Goal: Task Accomplishment & Management: Manage account settings

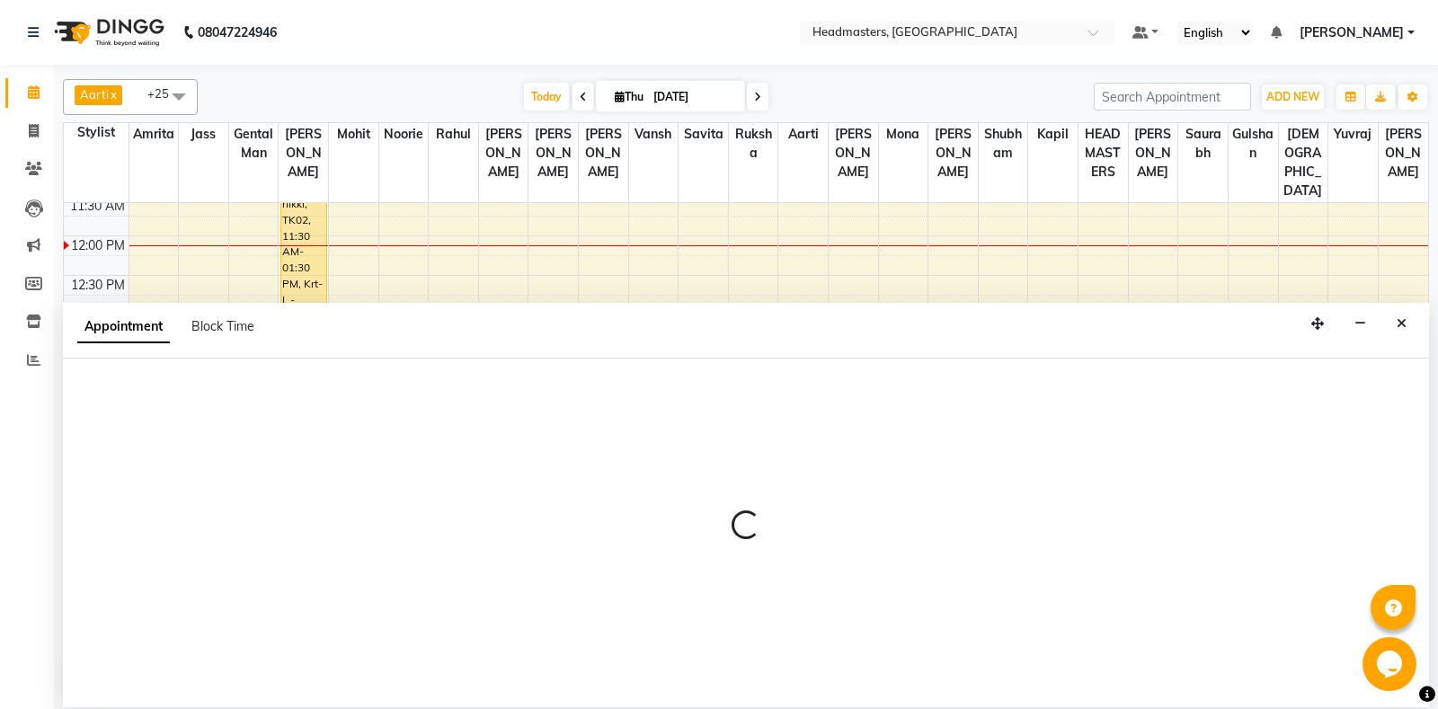
select select "60735"
select select "825"
select select "tentative"
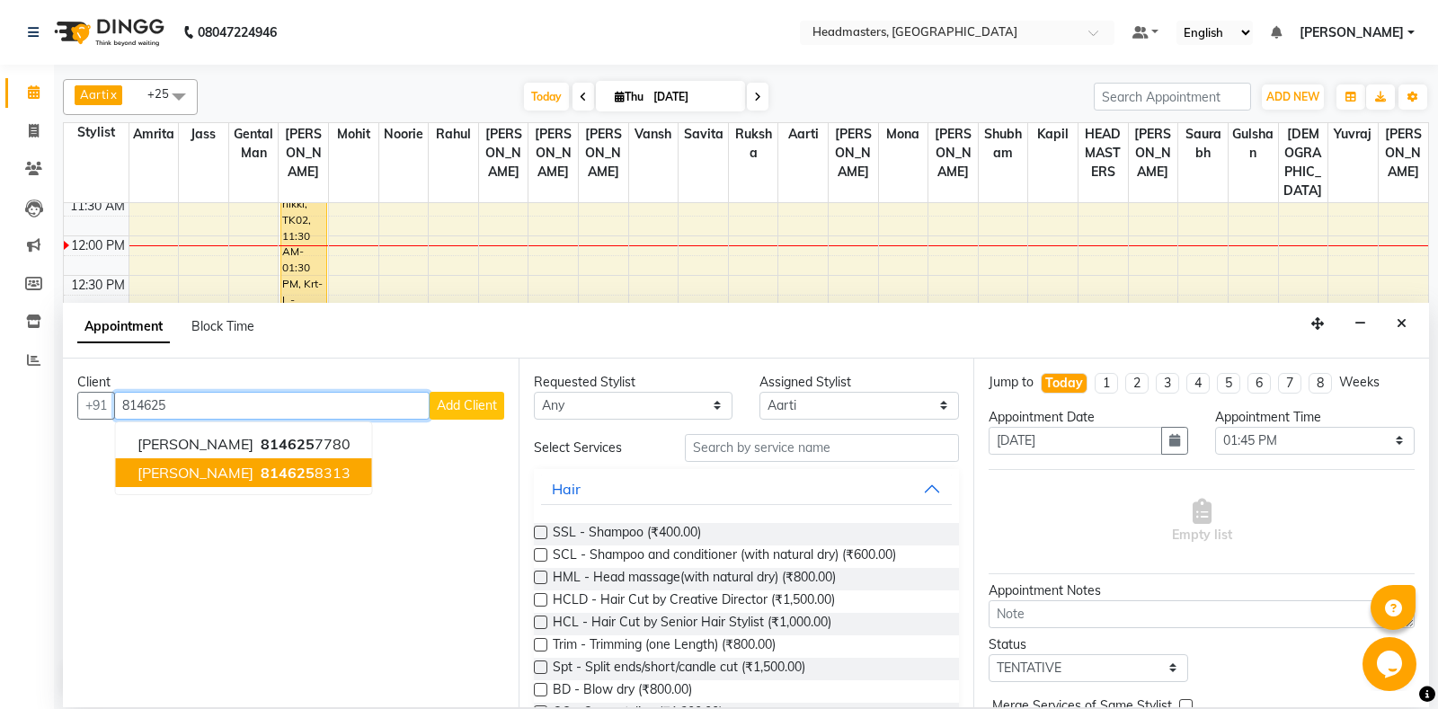
click at [257, 467] on ngb-highlight "814625 8313" at bounding box center [303, 473] width 93 height 18
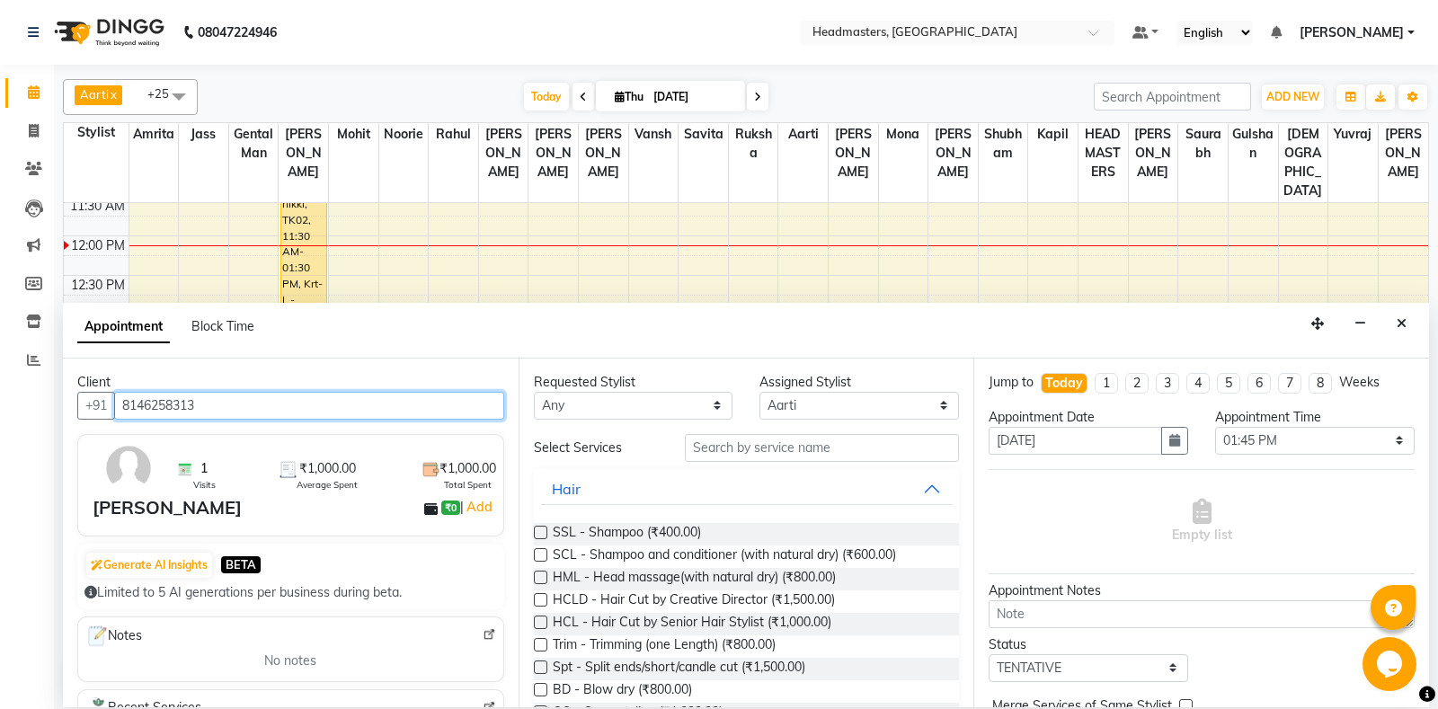
type input "8146258313"
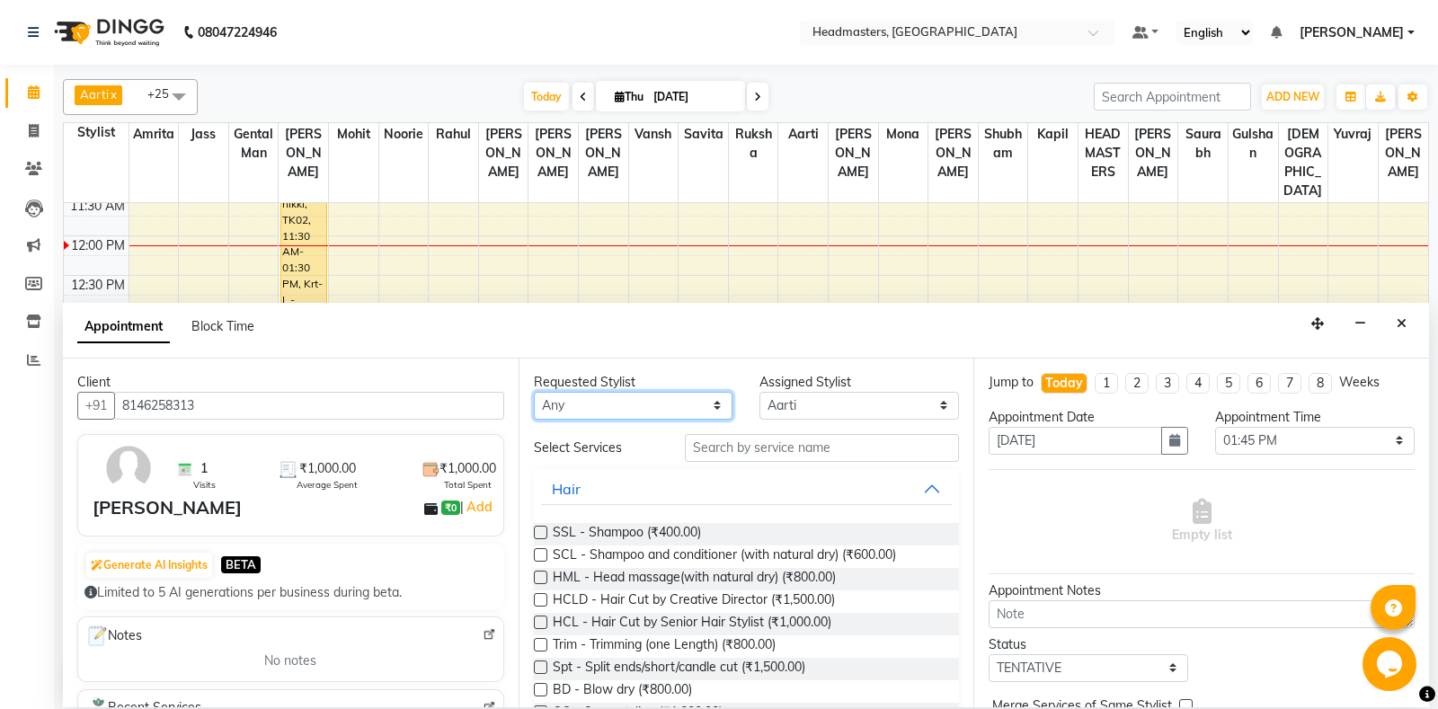
click at [534, 392] on select "Any Aarti Ali Amrita Balram Gental Man Gulshan HEADMASTERS Jass Kapil Mahi Mehr…" at bounding box center [634, 406] width 200 height 28
select select "64331"
click option "[PERSON_NAME]" at bounding box center [0, 0] width 0 height 0
select select "64331"
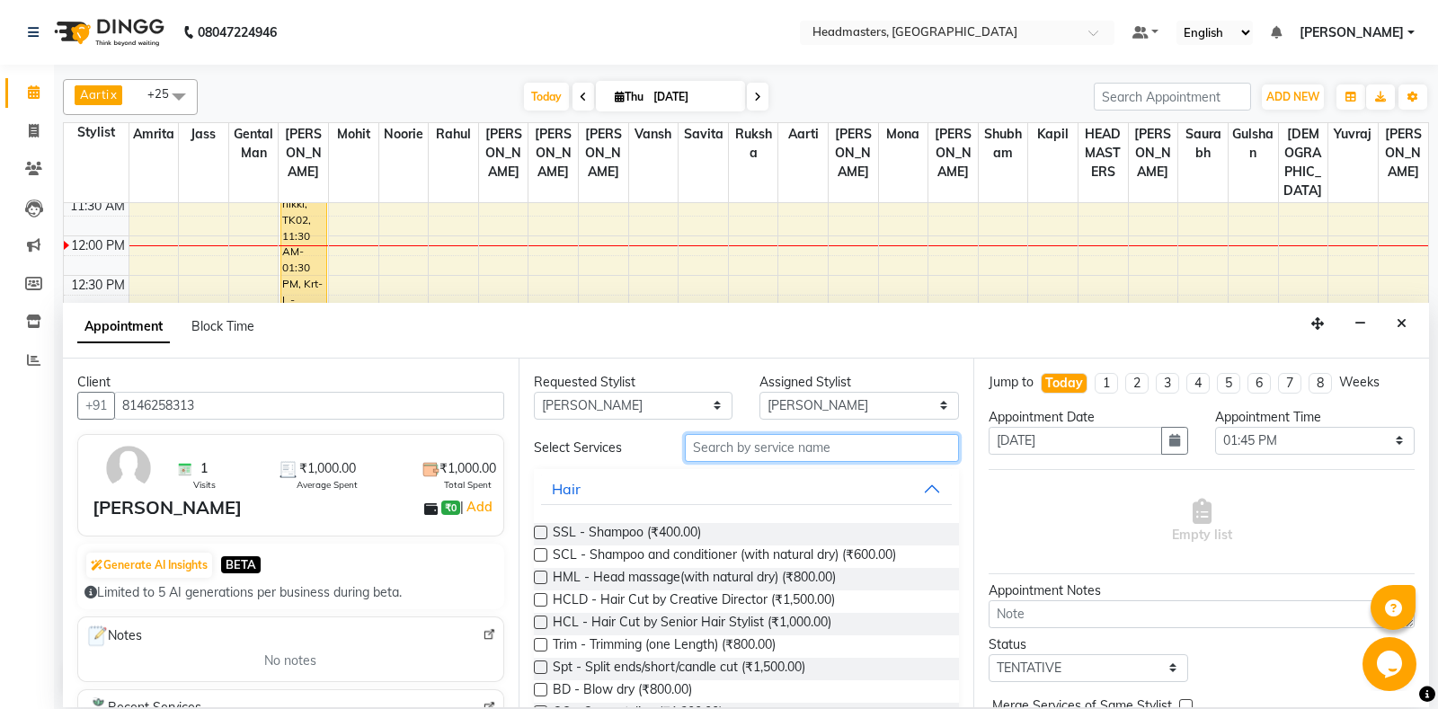
click at [752, 442] on input "text" at bounding box center [822, 448] width 275 height 28
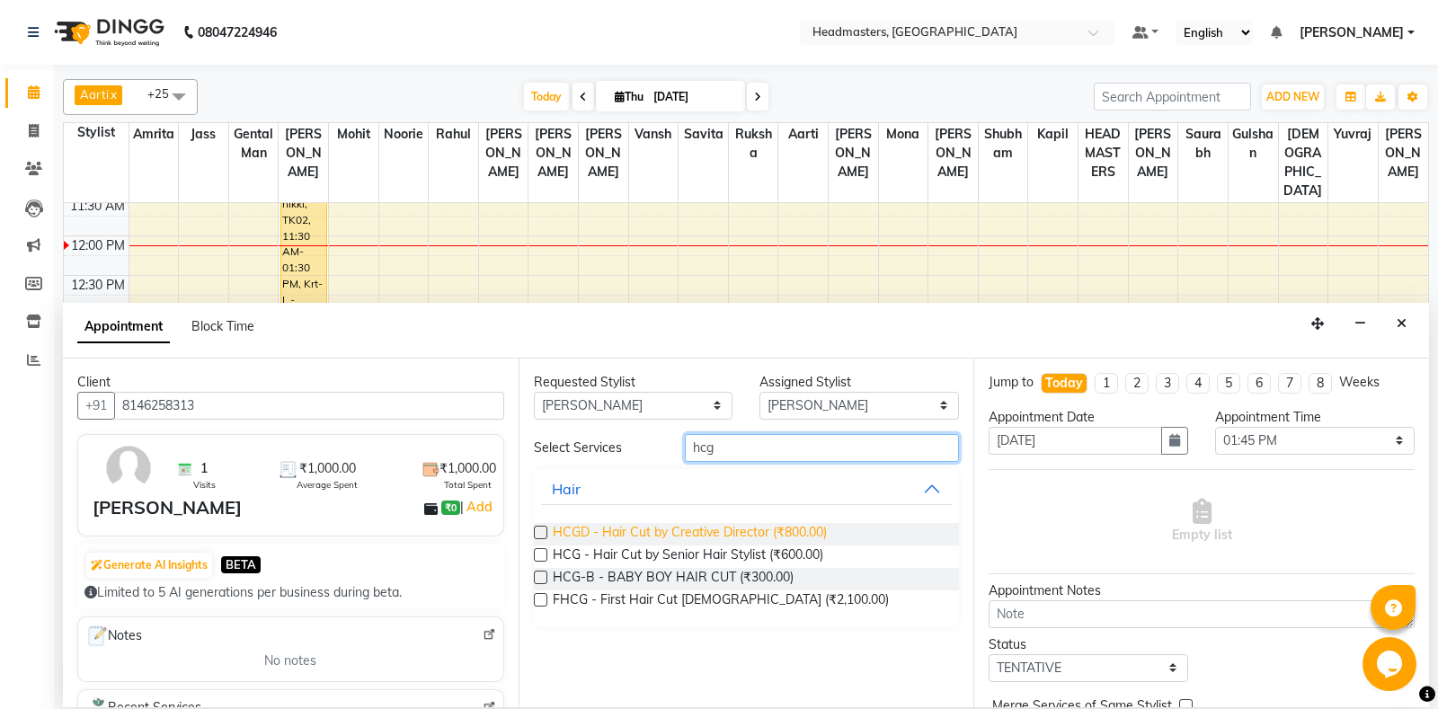
type input "hcg"
click at [771, 544] on span "HCGD - Hair Cut by Creative Director (₹800.00)" at bounding box center [690, 534] width 274 height 22
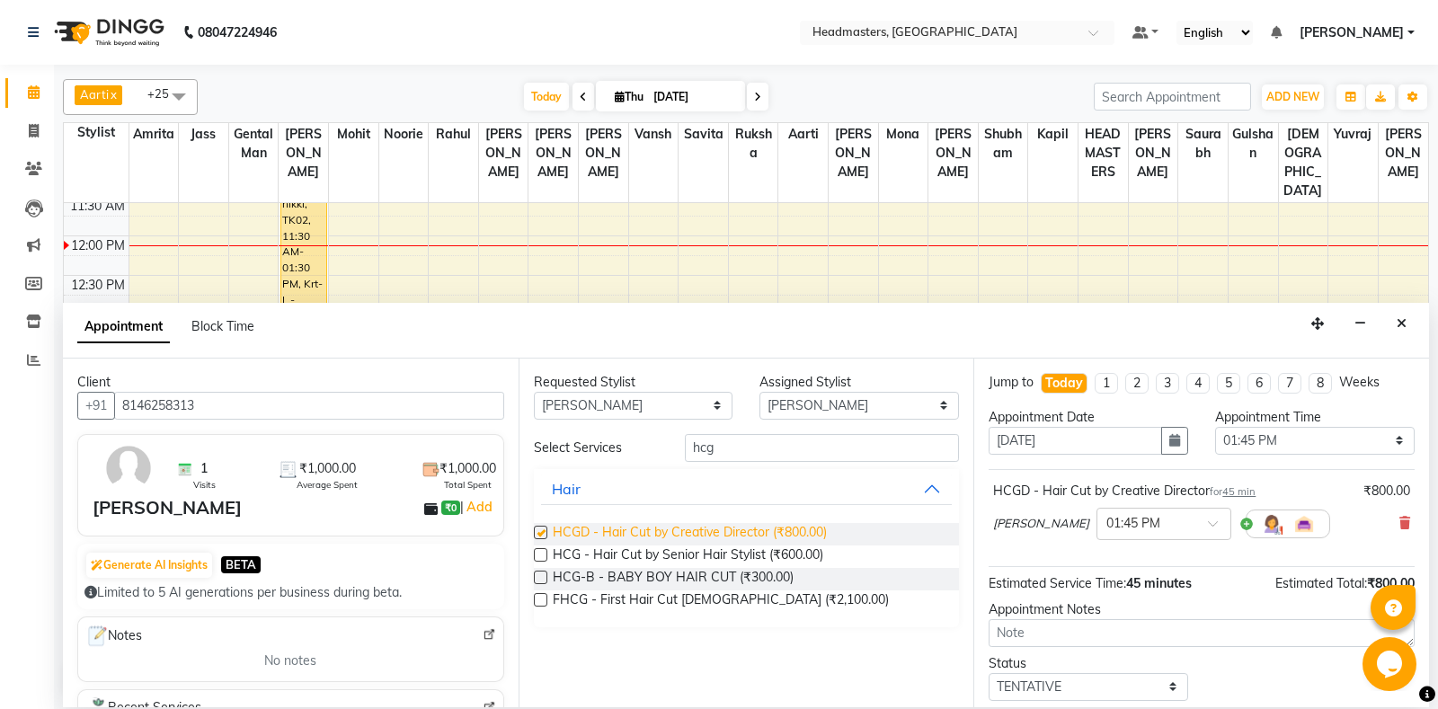
checkbox input "false"
click at [1405, 522] on icon at bounding box center [1405, 523] width 11 height 13
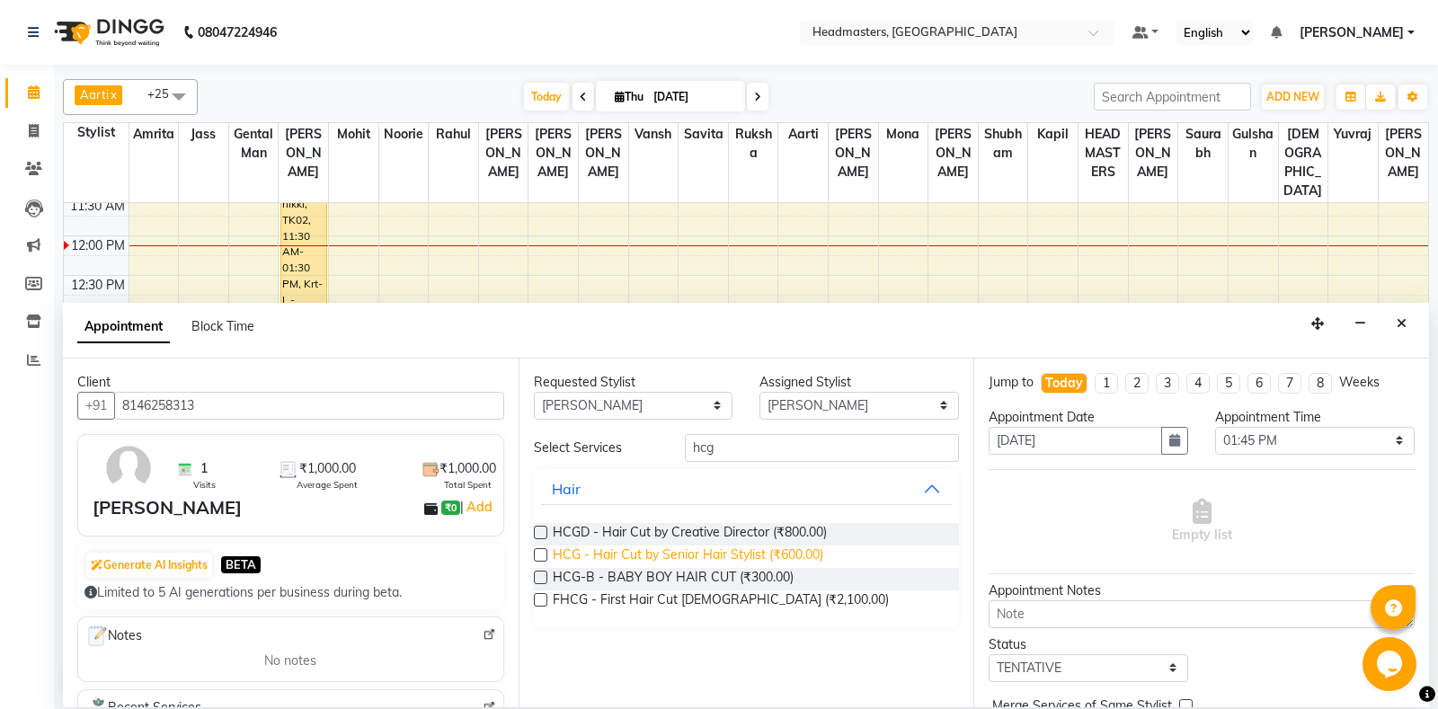
click at [803, 556] on span "HCG - Hair Cut by Senior Hair Stylist (₹600.00)" at bounding box center [688, 557] width 271 height 22
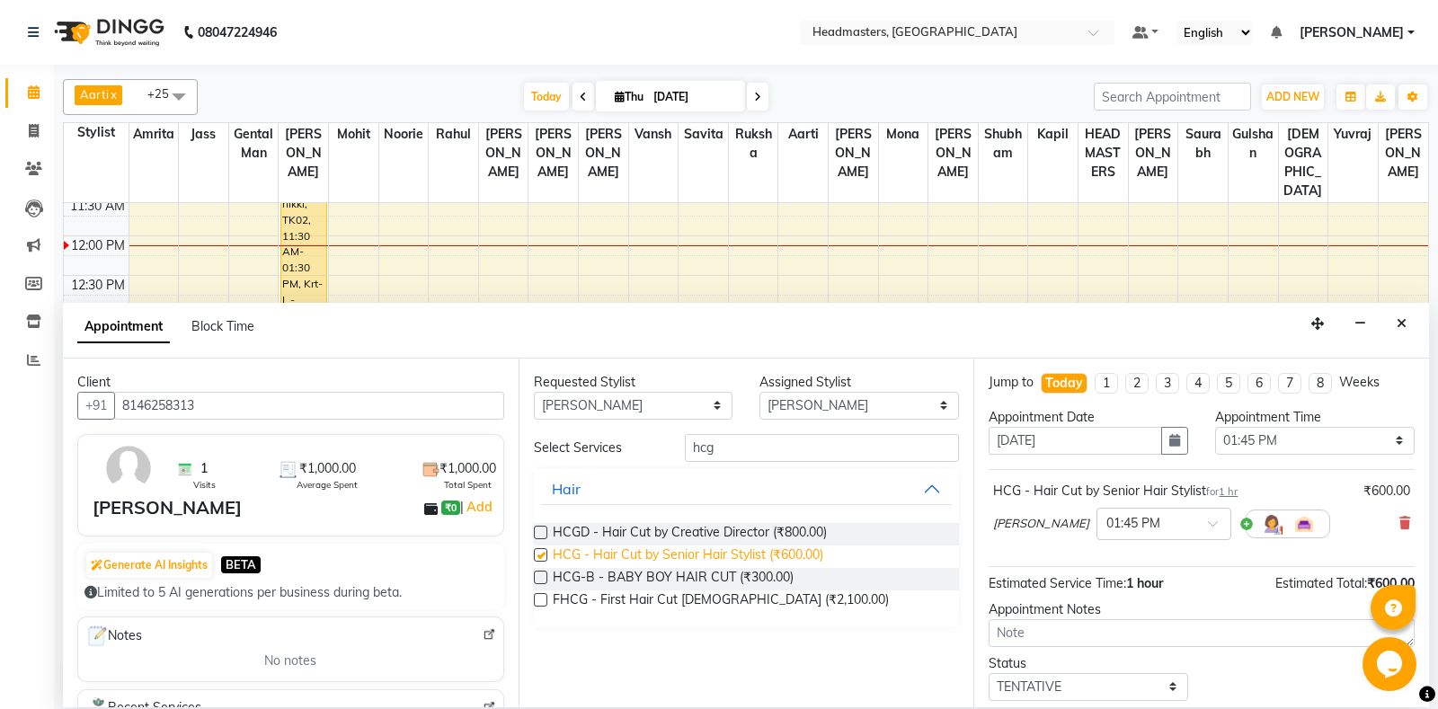
checkbox input "false"
click at [1215, 427] on select "Select 09:00 AM 09:15 AM 09:30 AM 09:45 AM 10:00 AM 10:15 AM 10:30 AM 10:45 AM …" at bounding box center [1315, 441] width 200 height 28
select select "750"
click option "12:30 PM" at bounding box center [0, 0] width 0 height 0
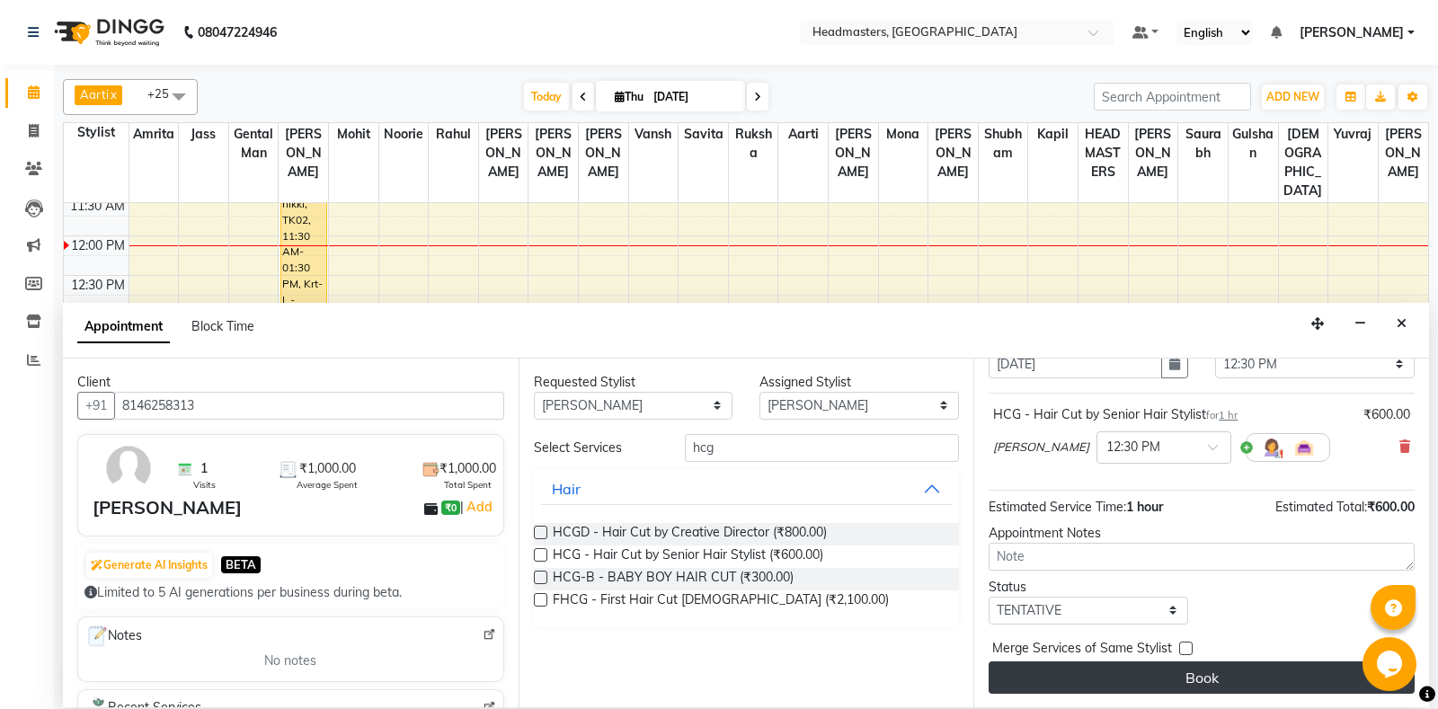
click at [1248, 672] on button "Book" at bounding box center [1202, 678] width 426 height 32
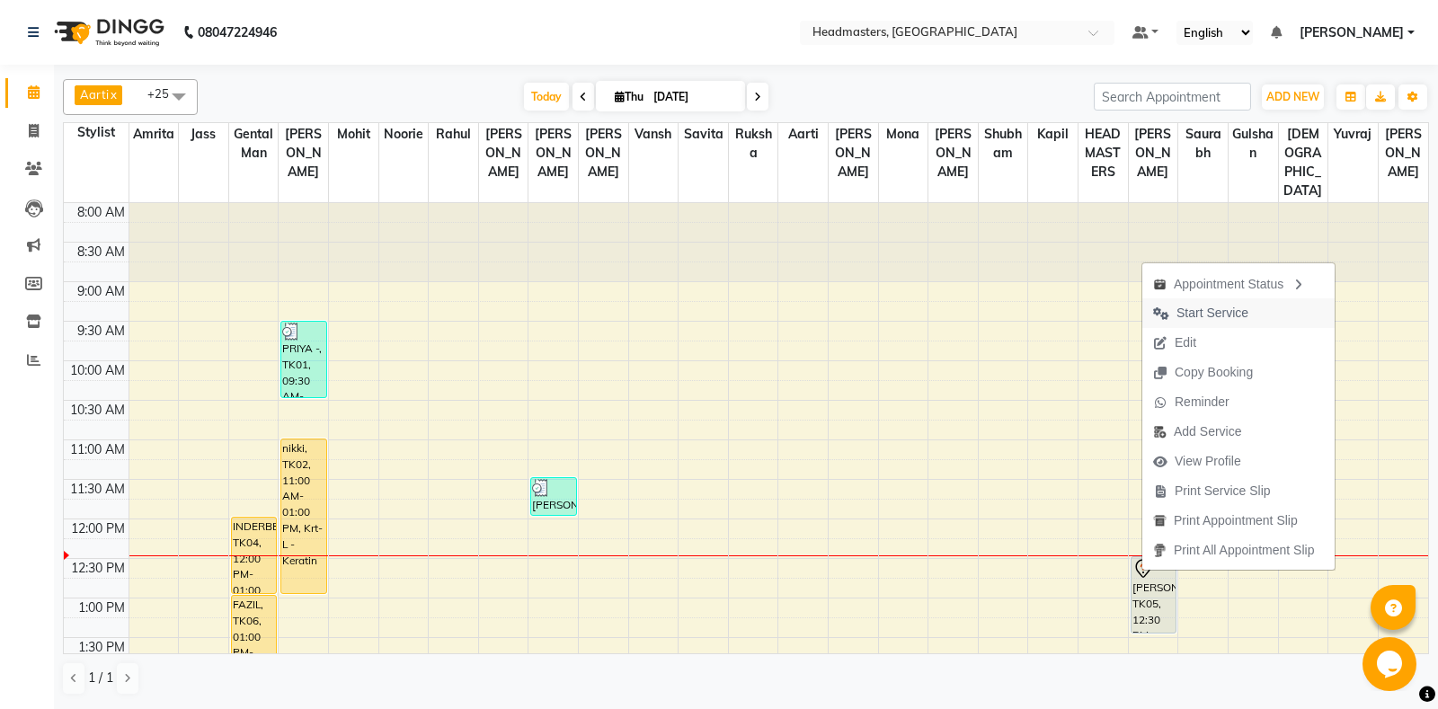
click at [1213, 299] on span "Start Service" at bounding box center [1201, 313] width 117 height 30
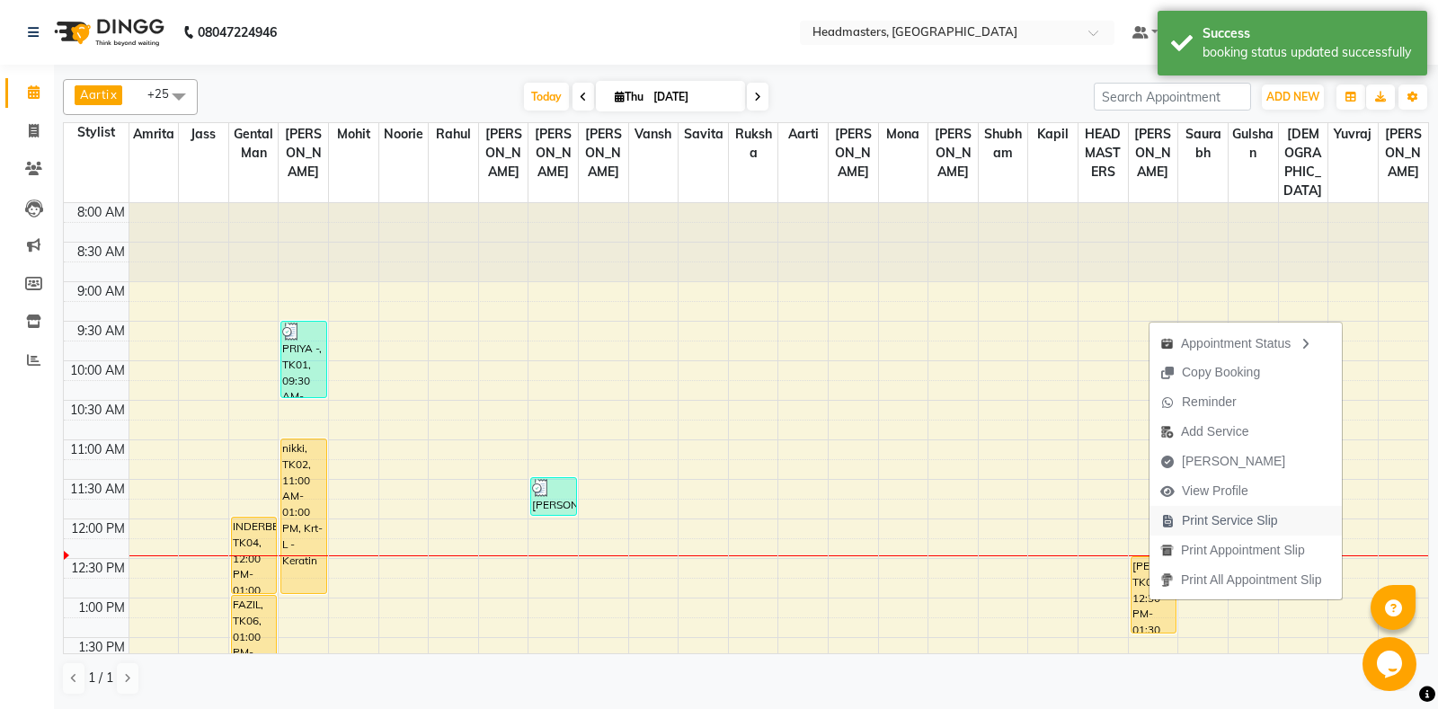
click at [1249, 528] on span "Print Service Slip" at bounding box center [1230, 521] width 96 height 19
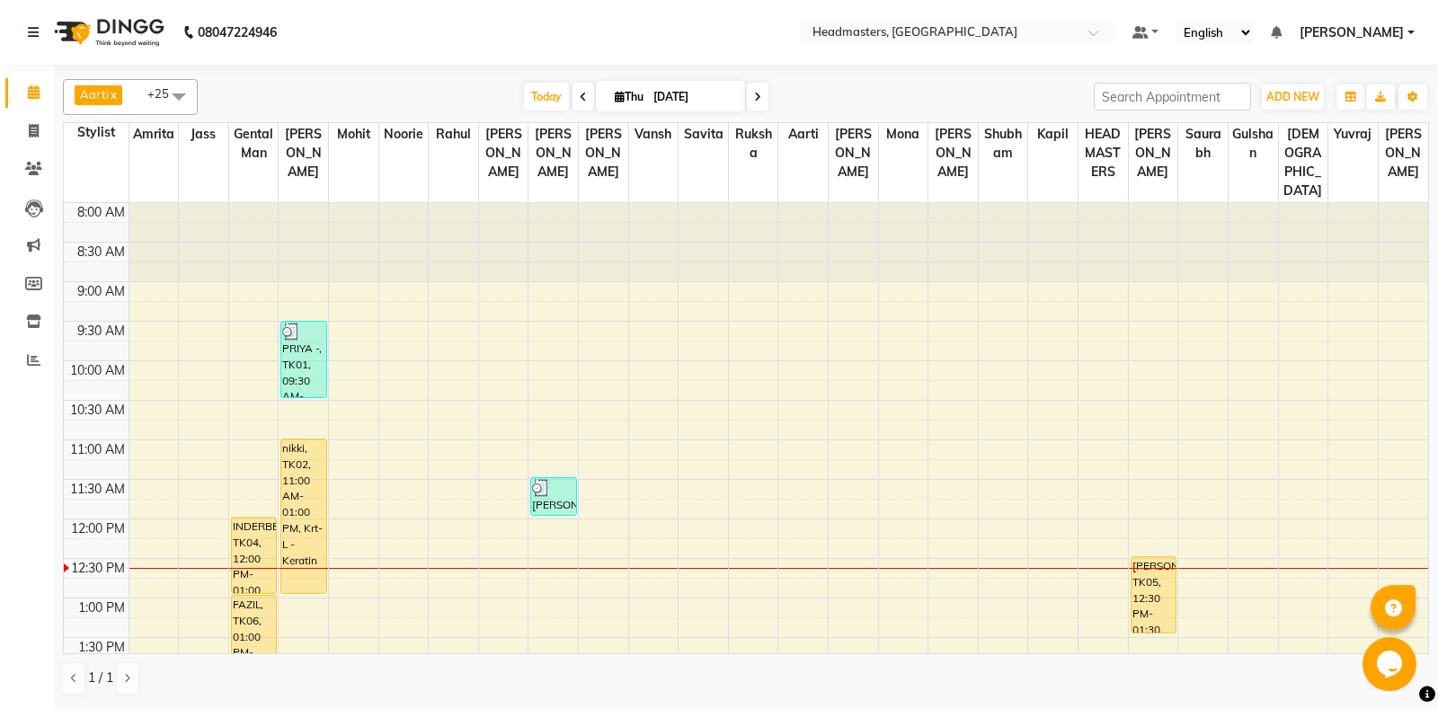
scroll to position [472, 0]
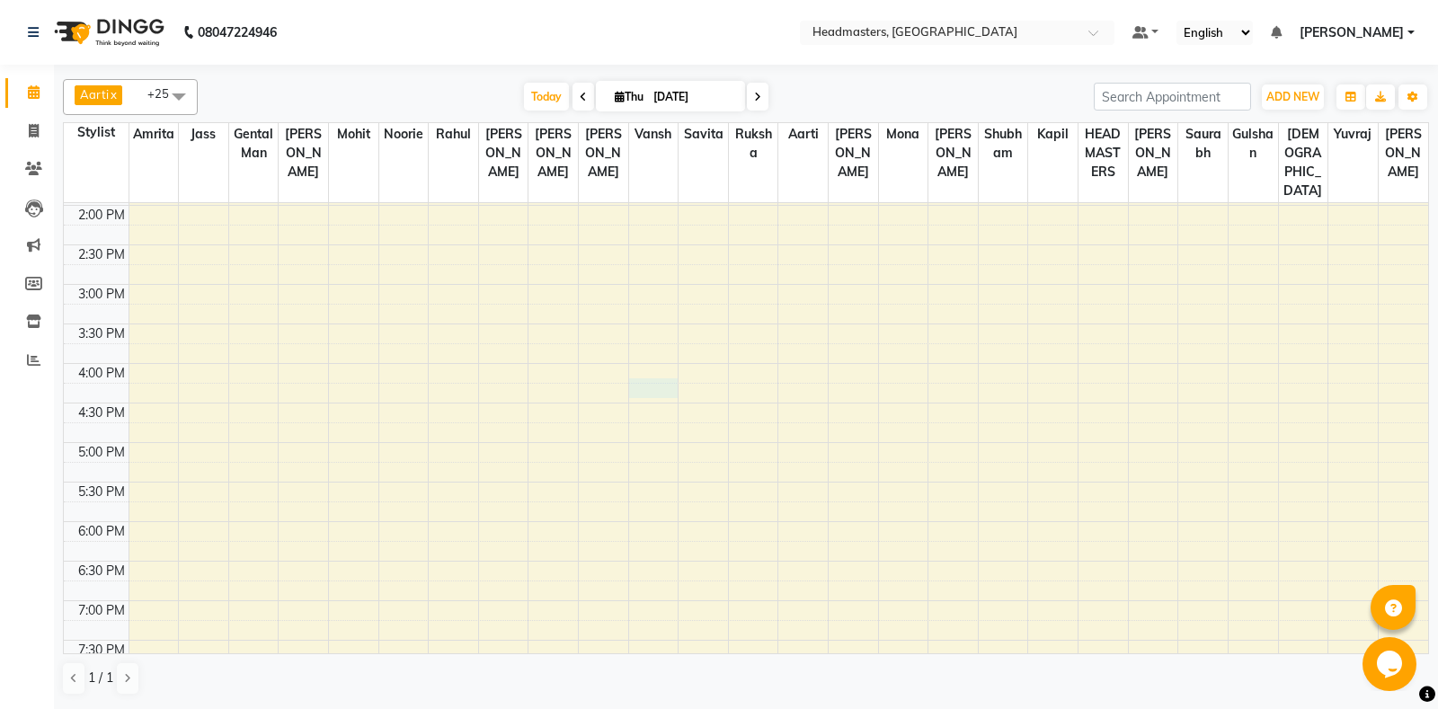
click at [661, 390] on div "8:00 AM 8:30 AM 9:00 AM 9:30 AM 10:00 AM 10:30 AM 11:00 AM 11:30 AM 12:00 PM 12…" at bounding box center [746, 284] width 1365 height 1107
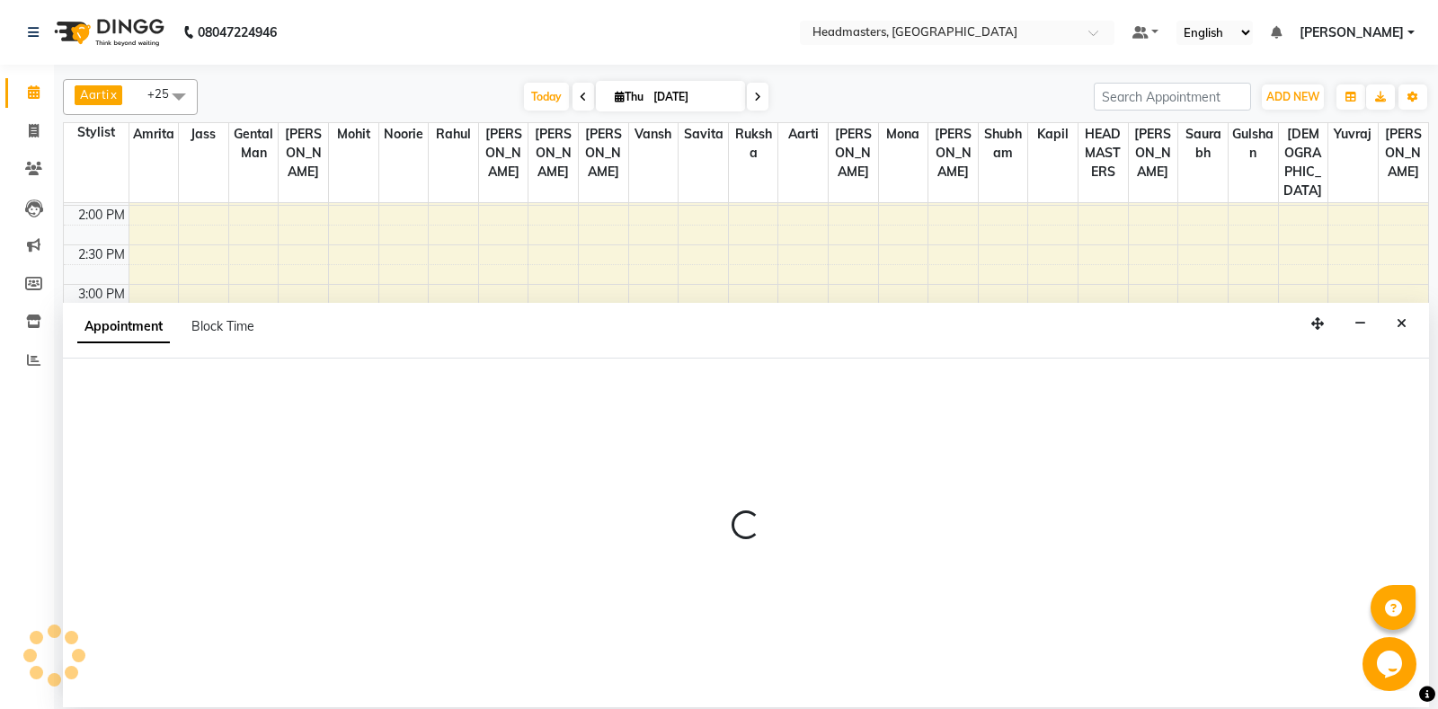
select select "60730"
select select "975"
select select "tentative"
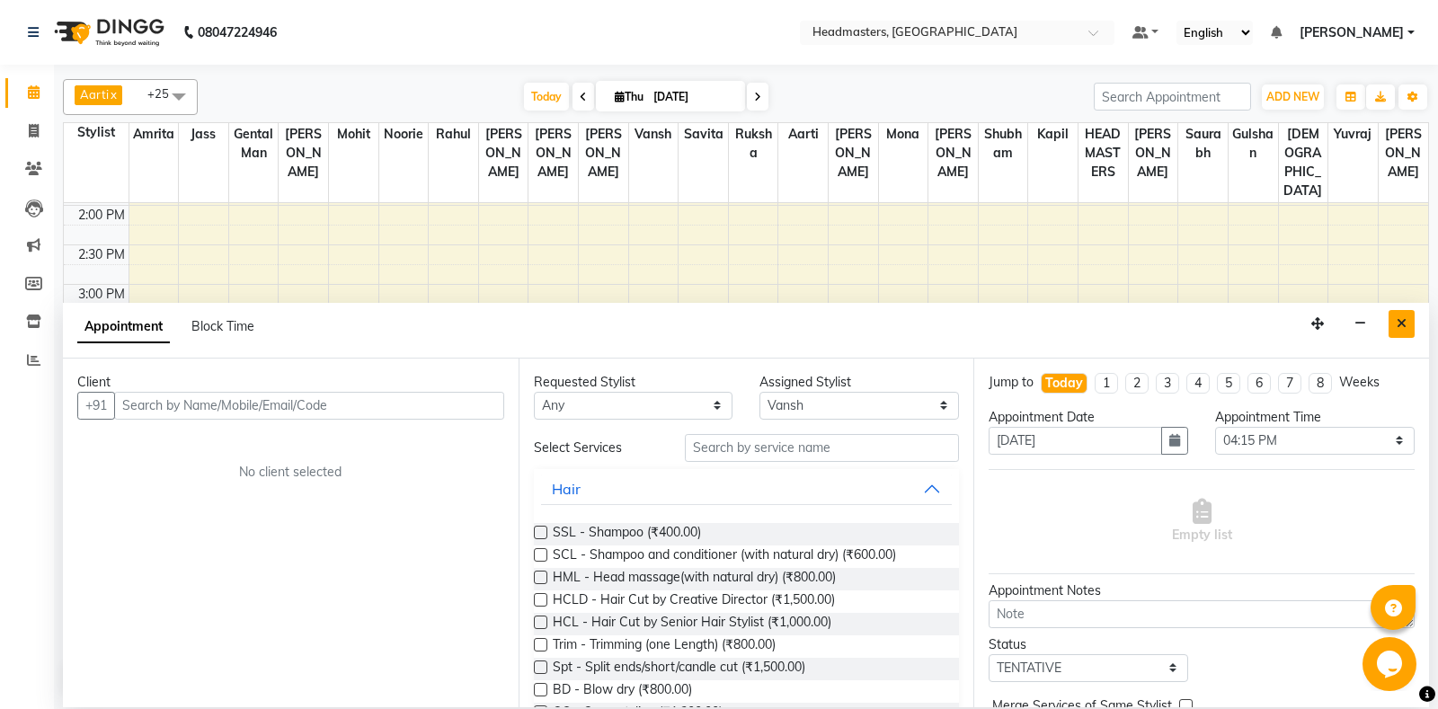
click at [1406, 327] on icon "Close" at bounding box center [1402, 323] width 10 height 13
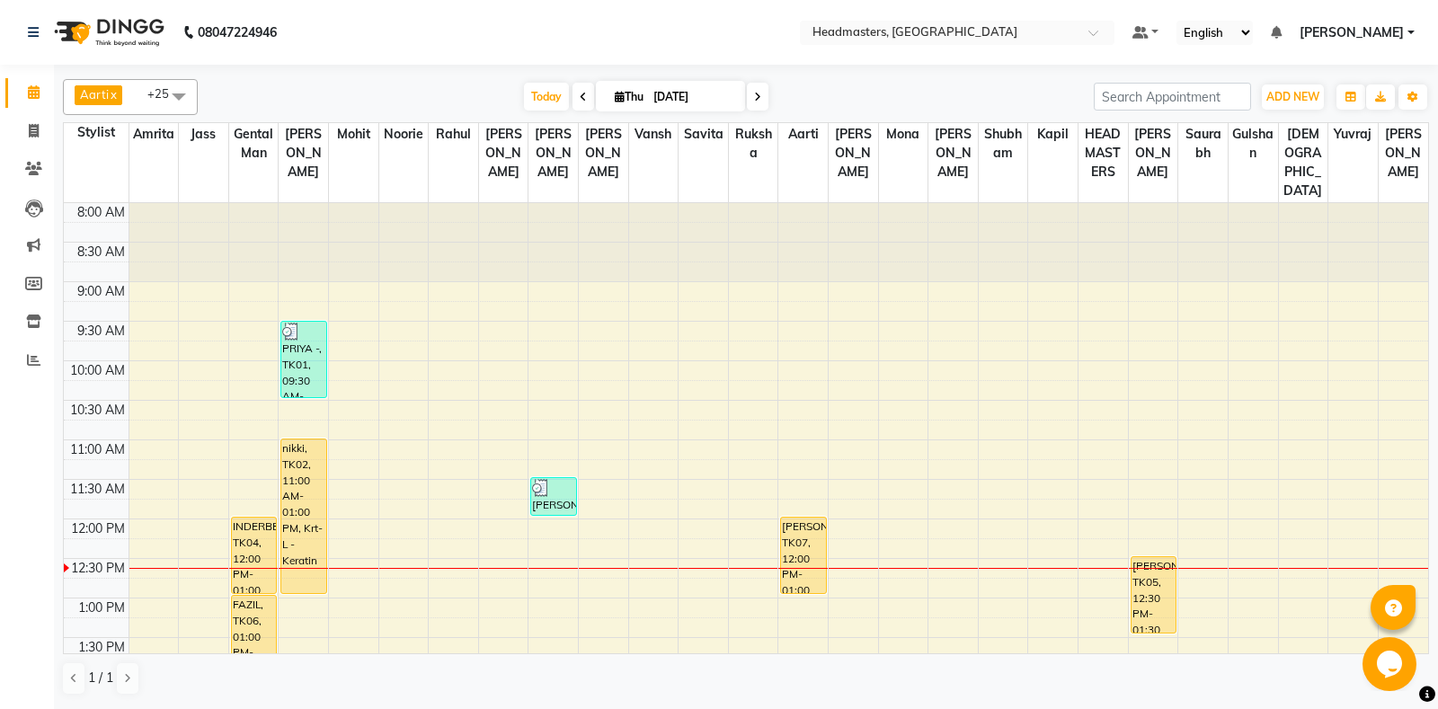
scroll to position [94, 0]
